Goal: Navigation & Orientation: Understand site structure

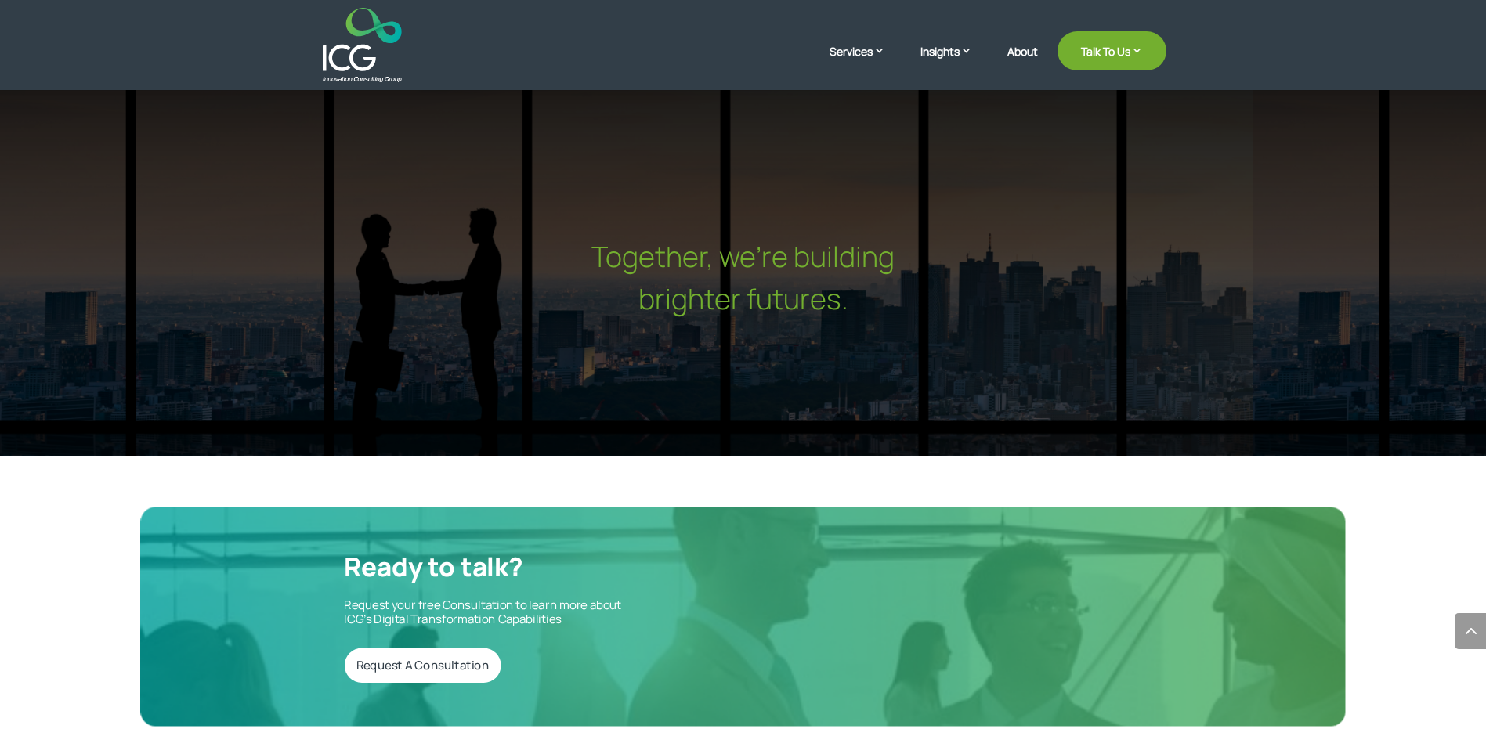
scroll to position [5232, 0]
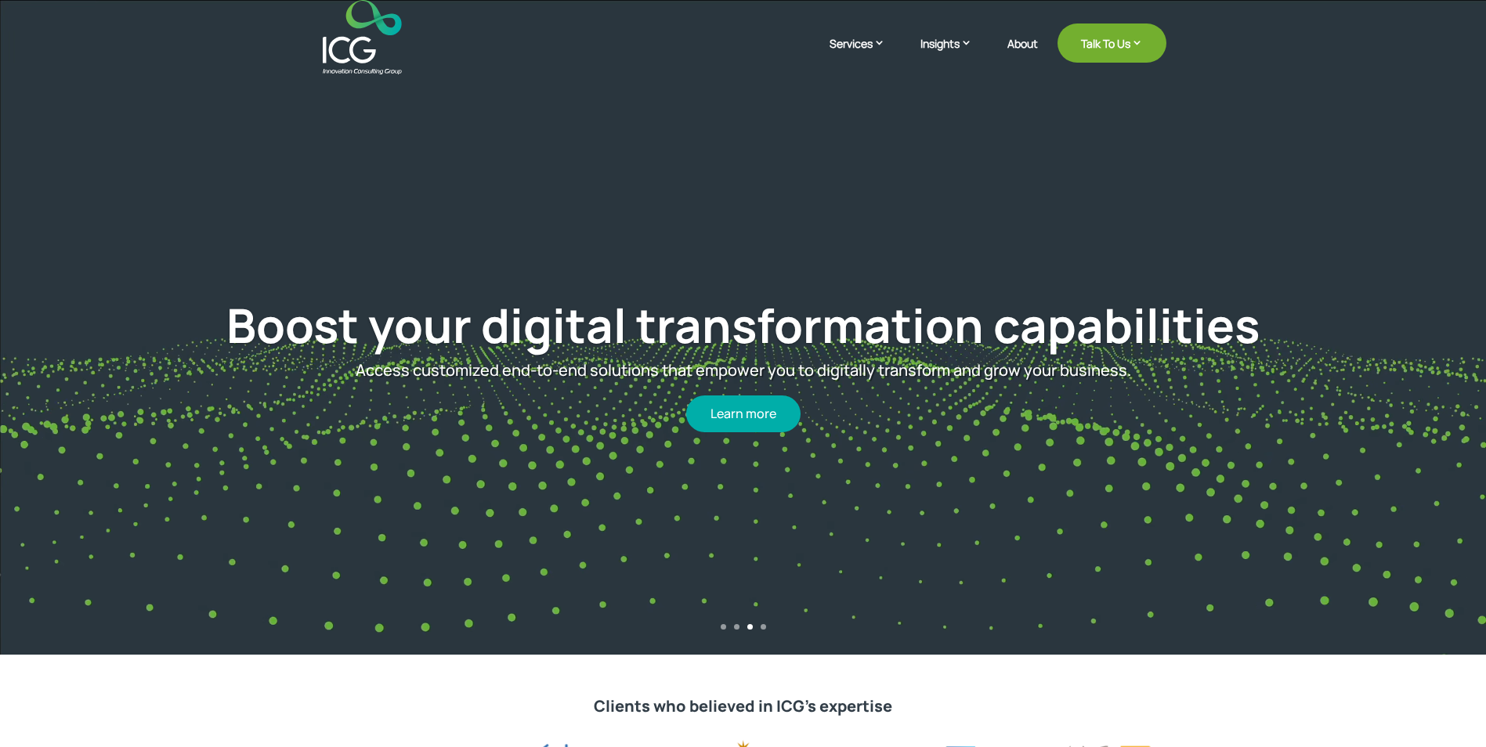
click at [737, 627] on link "2" at bounding box center [736, 626] width 5 height 5
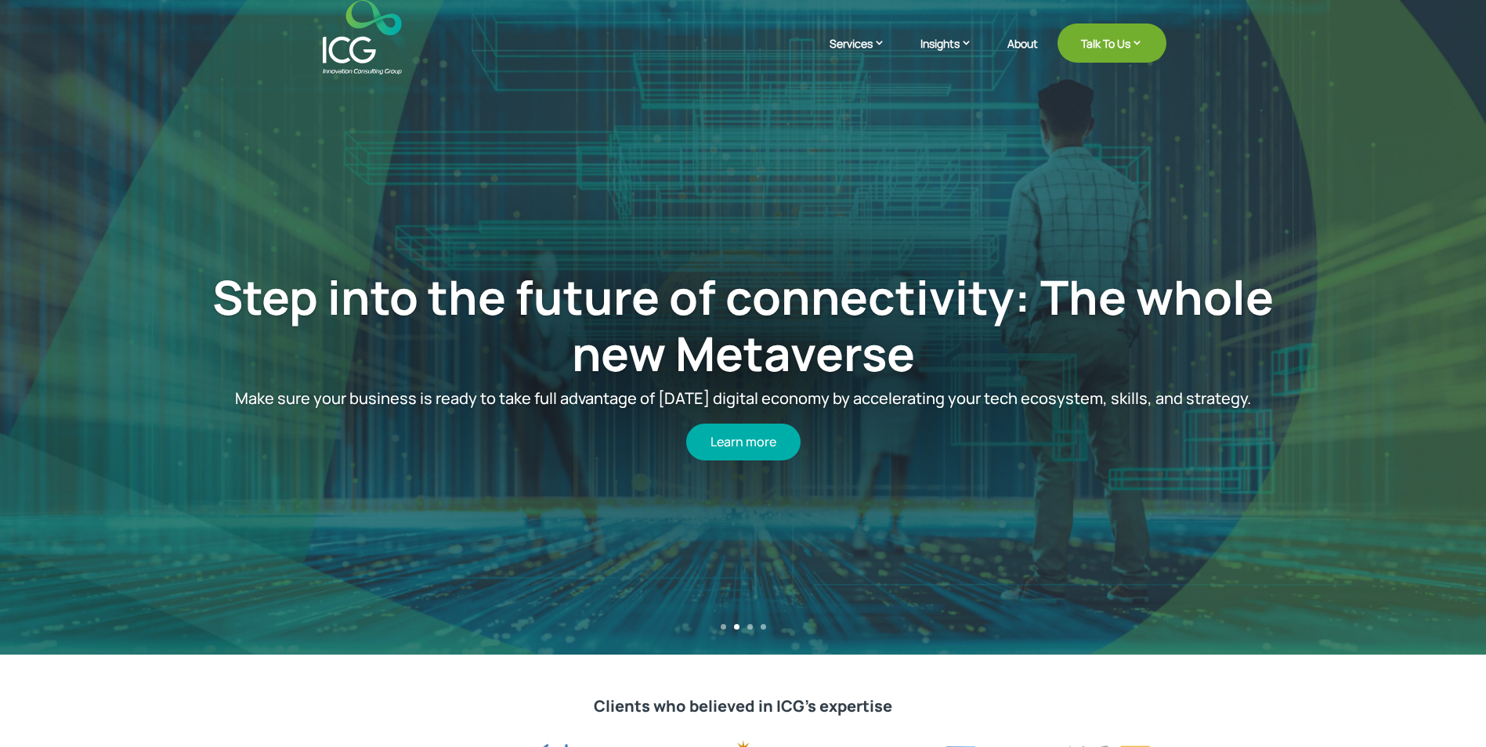
click at [723, 627] on link "1" at bounding box center [723, 626] width 5 height 5
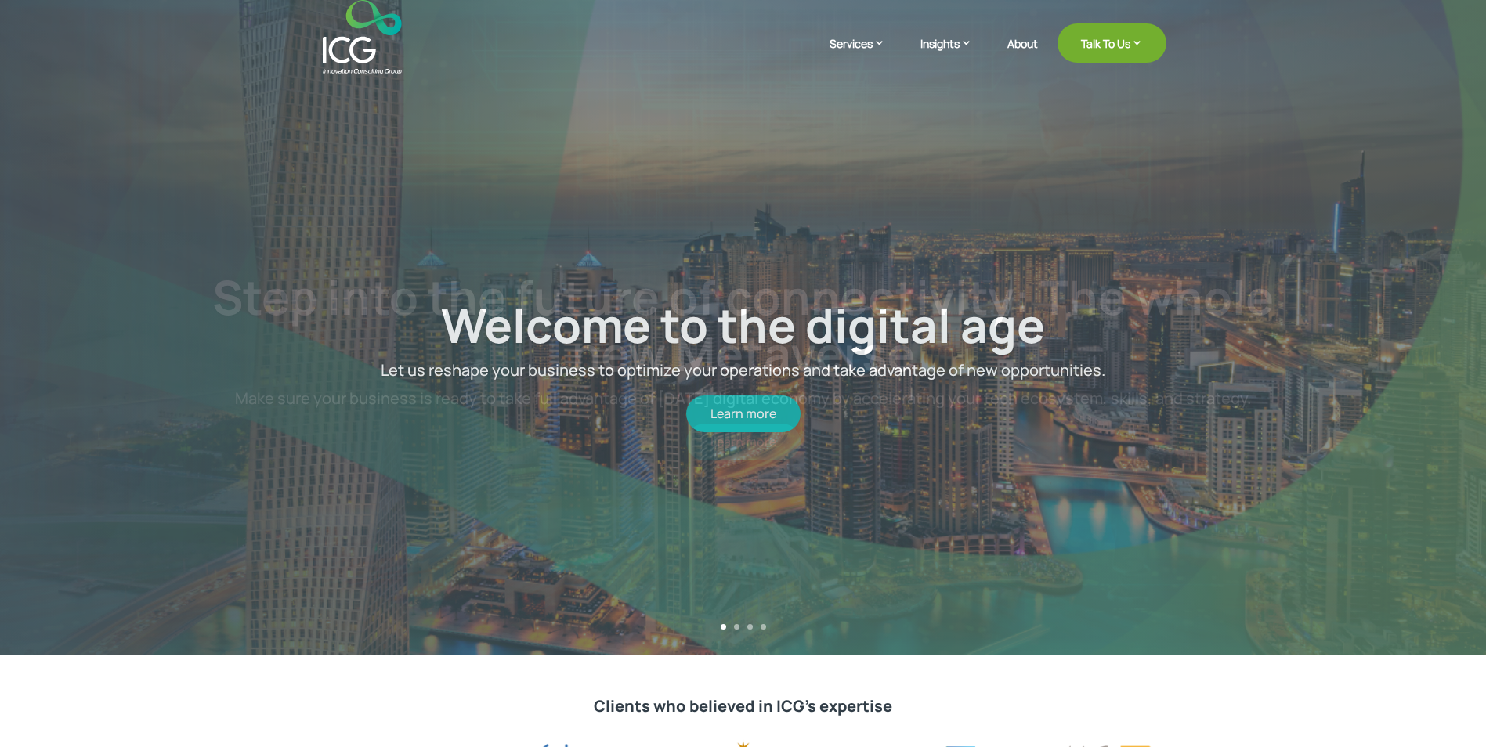
click at [762, 627] on link "4" at bounding box center [763, 626] width 5 height 5
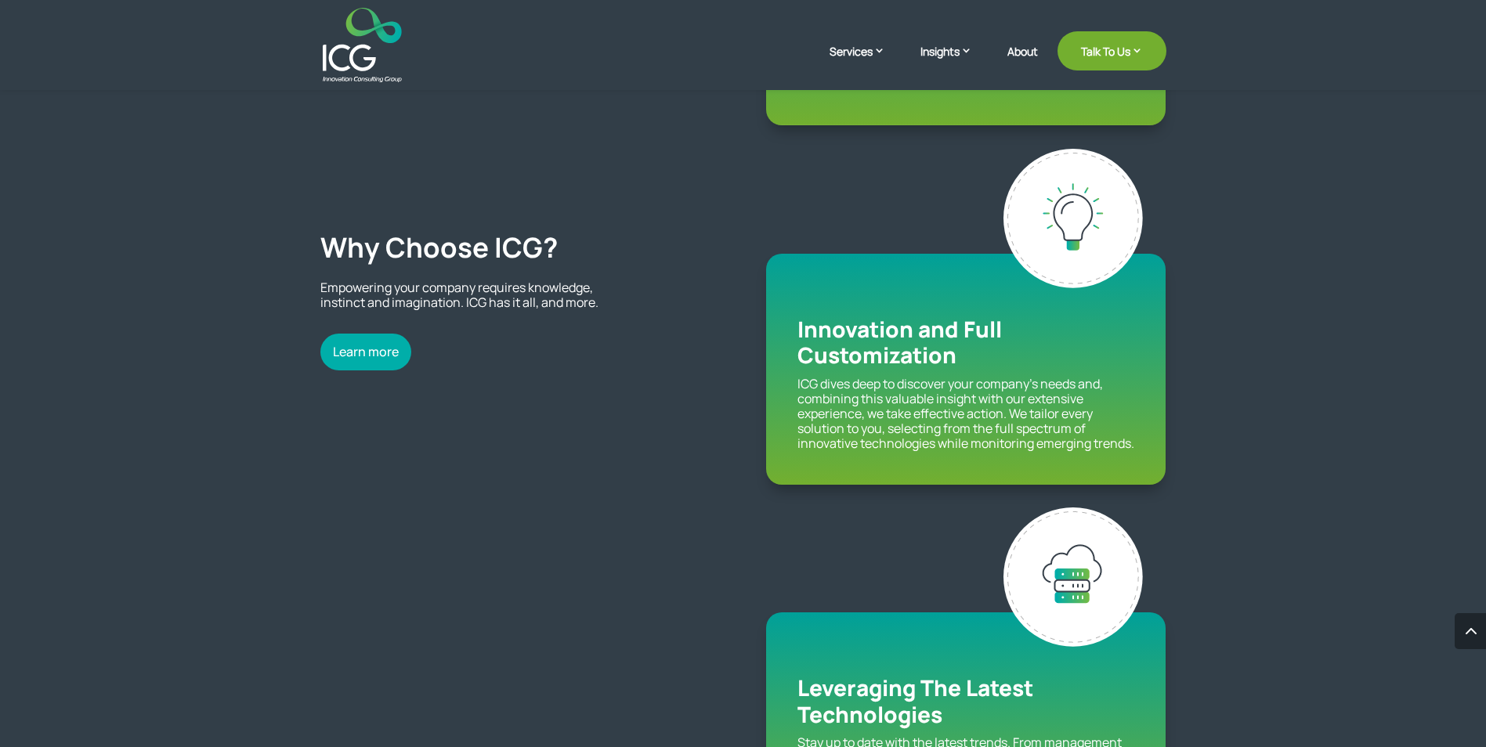
scroll to position [1645, 0]
